Goal: Transaction & Acquisition: Purchase product/service

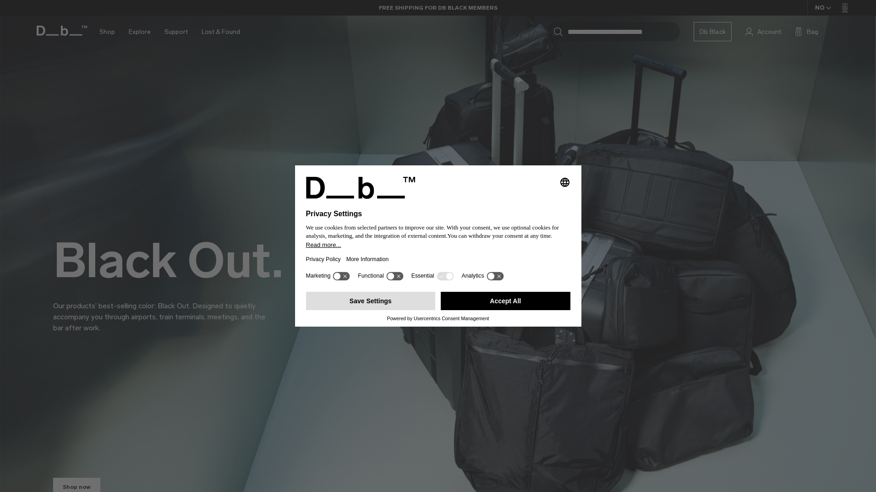
click at [375, 298] on button "Save Settings" at bounding box center [371, 301] width 130 height 18
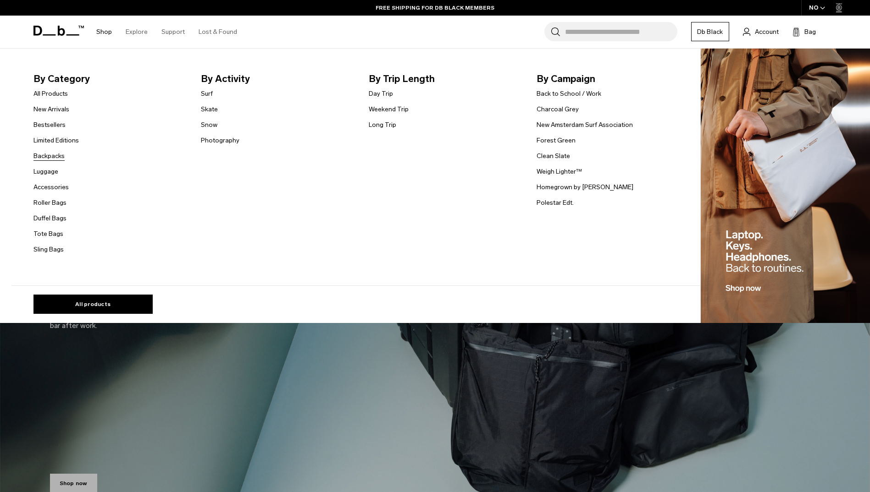
click at [58, 155] on link "Backpacks" at bounding box center [48, 156] width 31 height 10
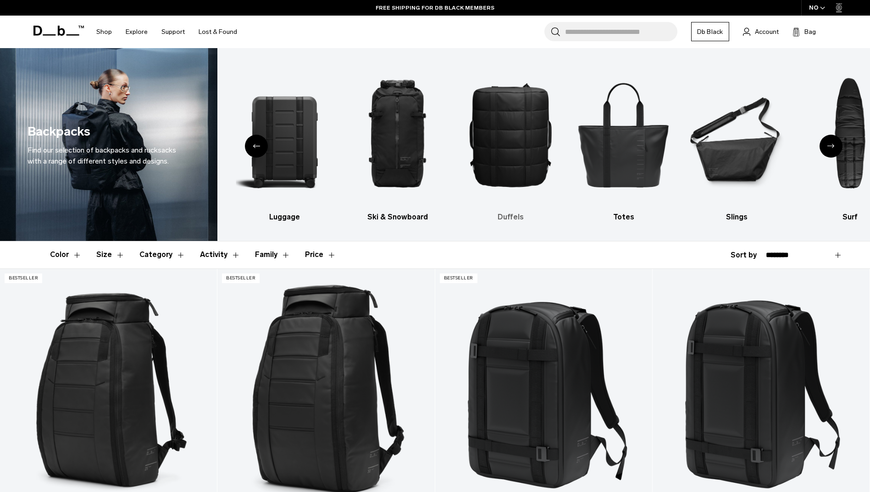
click at [517, 151] on img "4 / 10" at bounding box center [510, 134] width 97 height 145
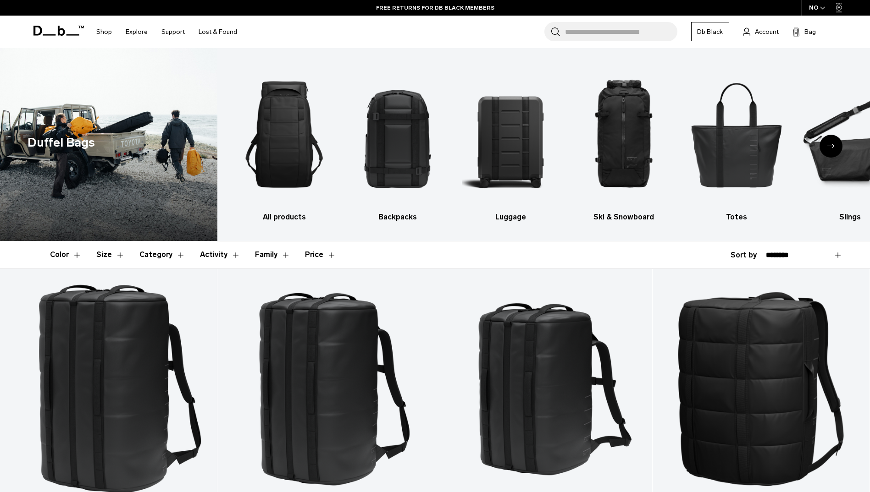
click at [832, 144] on icon "Next slide" at bounding box center [830, 146] width 7 height 4
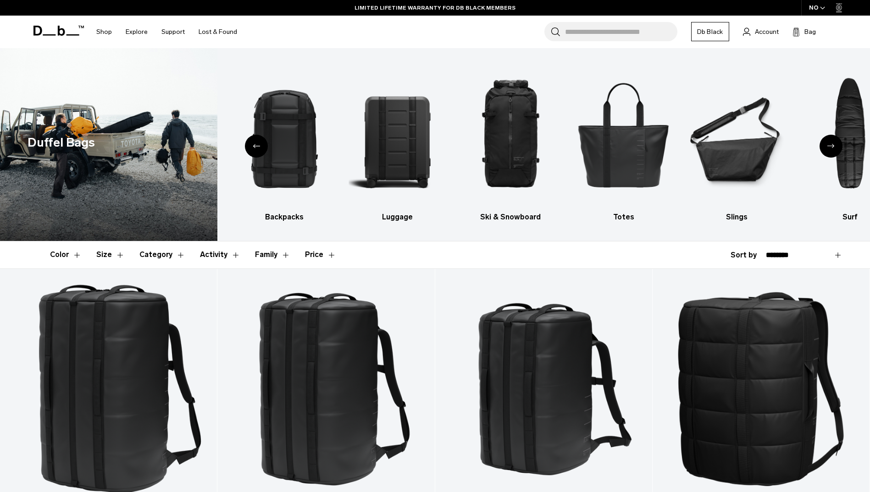
click at [832, 142] on div "Next slide" at bounding box center [830, 146] width 23 height 23
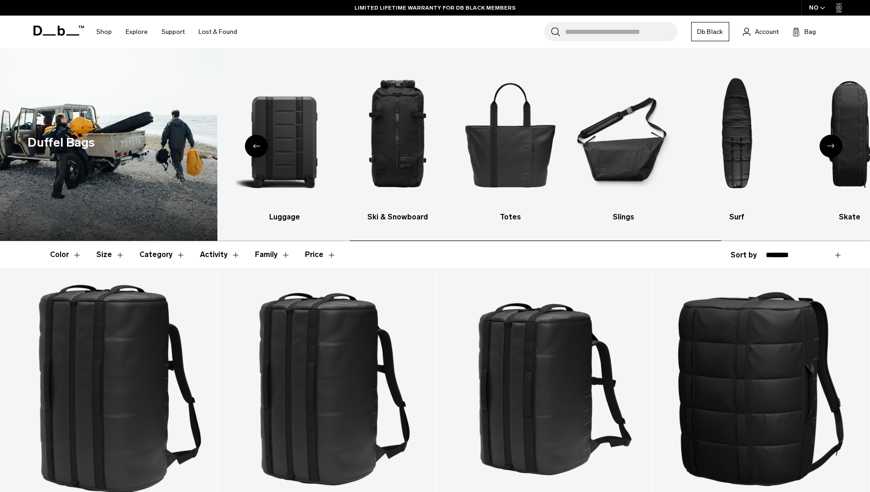
click at [832, 142] on div "Next slide" at bounding box center [830, 146] width 23 height 23
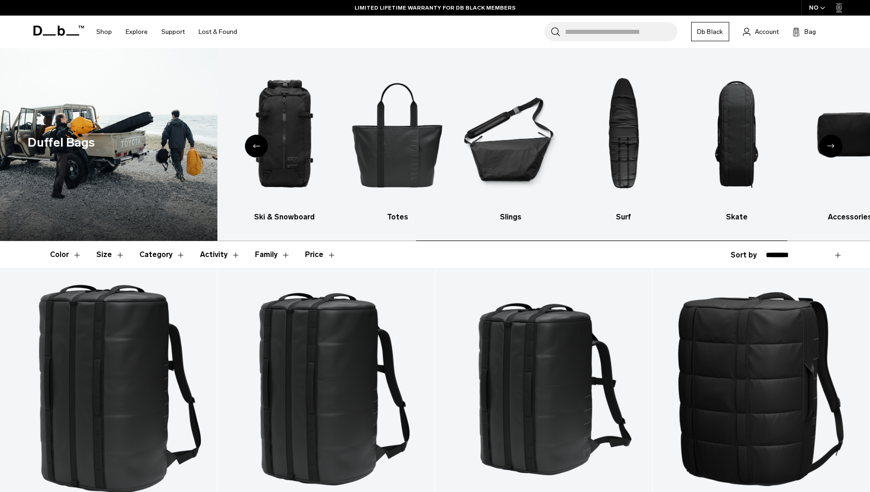
click at [832, 142] on div "Next slide" at bounding box center [830, 146] width 23 height 23
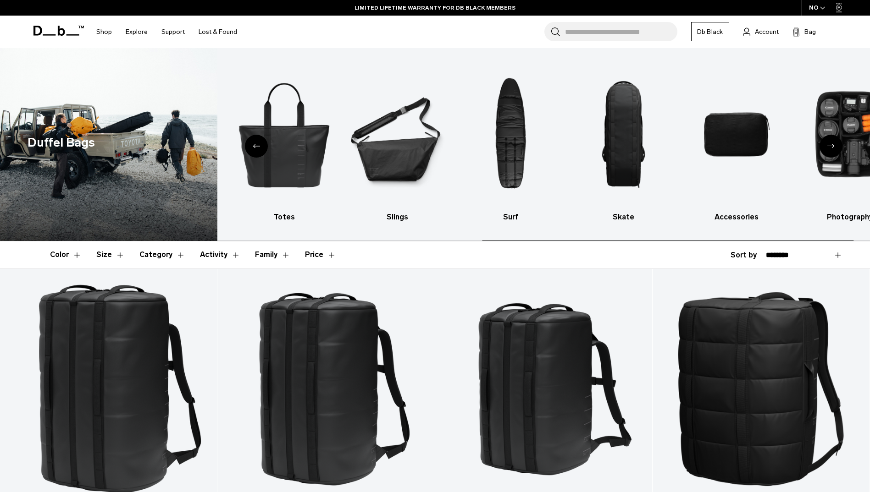
click at [832, 142] on div "Next slide" at bounding box center [830, 146] width 23 height 23
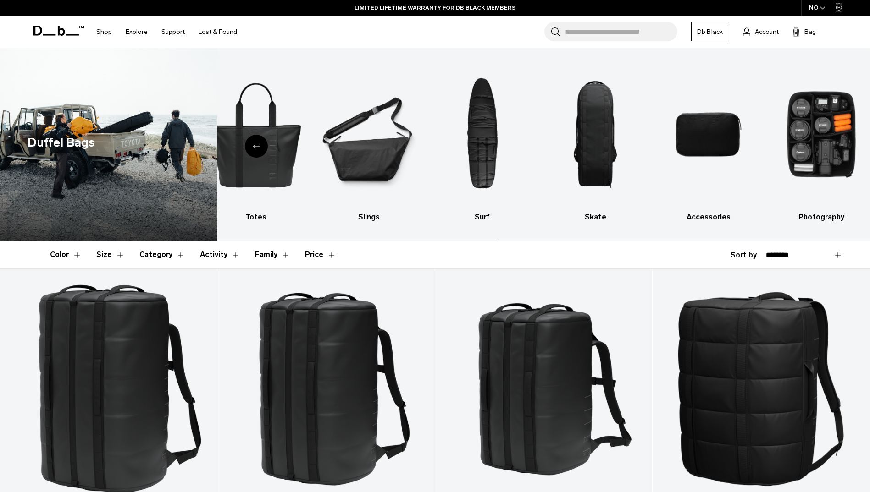
click at [832, 142] on img "10 / 10" at bounding box center [821, 134] width 97 height 145
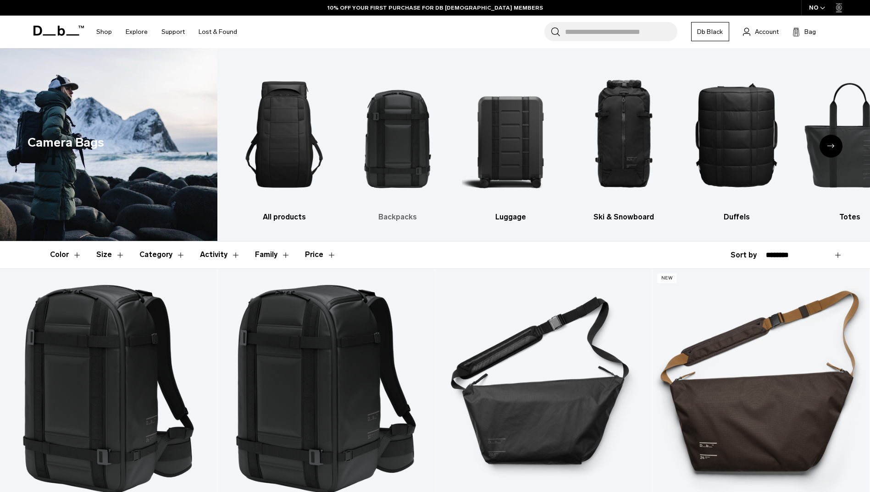
click at [392, 165] on img "2 / 10" at bounding box center [397, 134] width 97 height 145
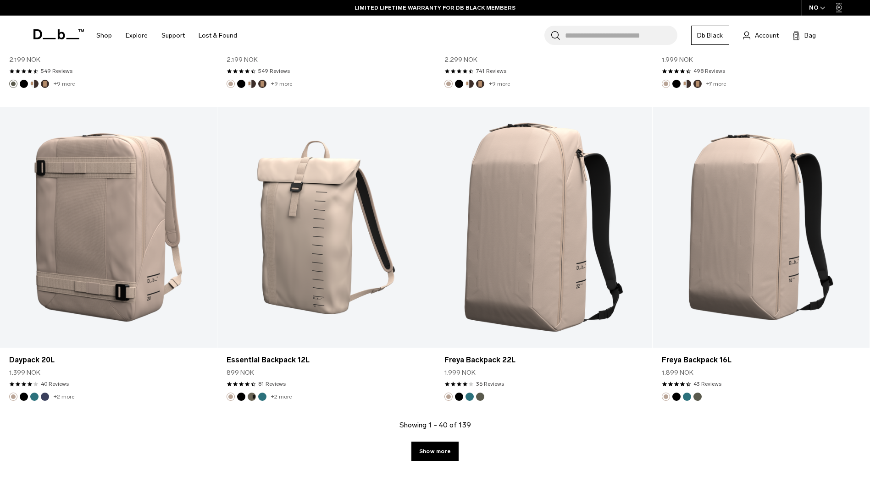
scroll to position [2979, 0]
click at [444, 448] on link "Show more" at bounding box center [434, 450] width 47 height 19
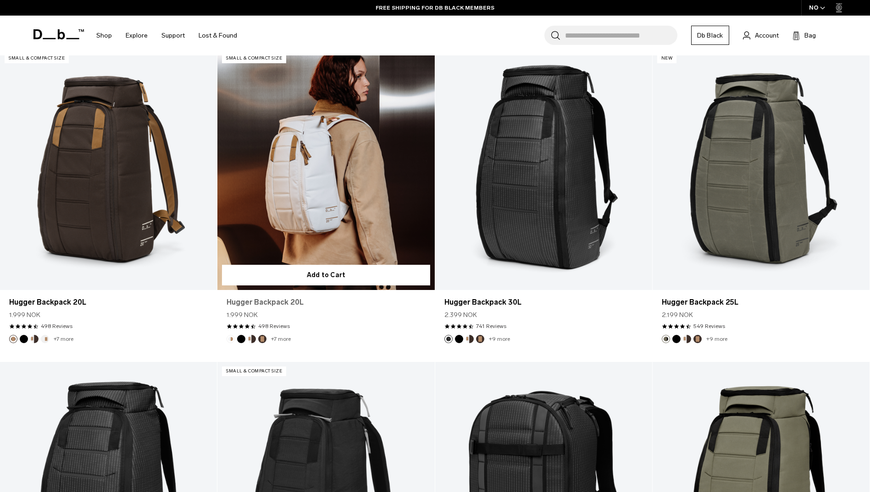
scroll to position [5457, 0]
